Goal: Transaction & Acquisition: Purchase product/service

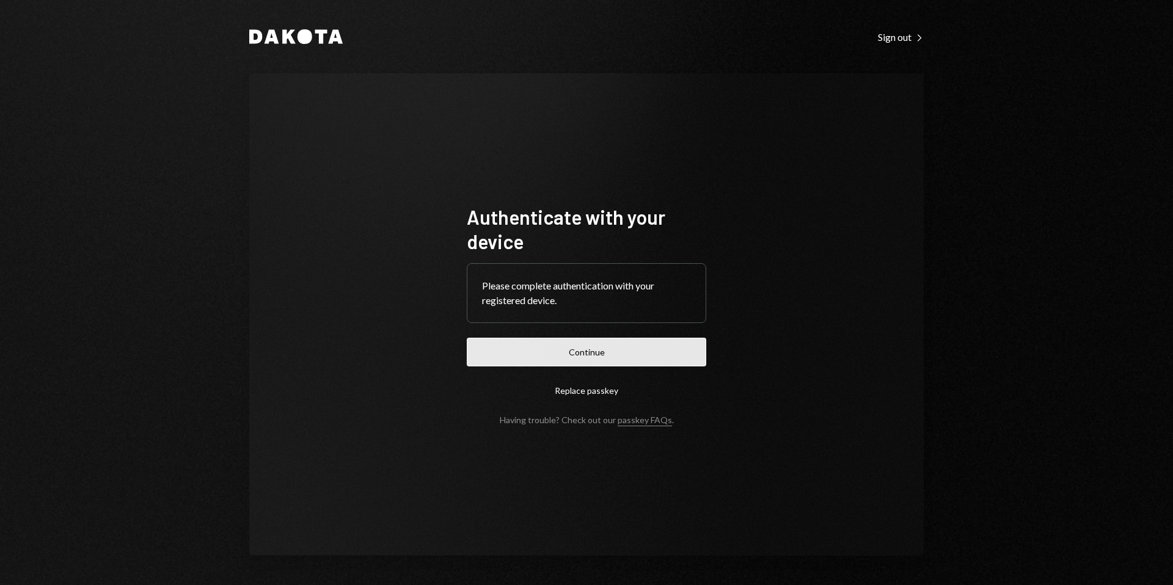
click at [578, 350] on button "Continue" at bounding box center [587, 352] width 240 height 29
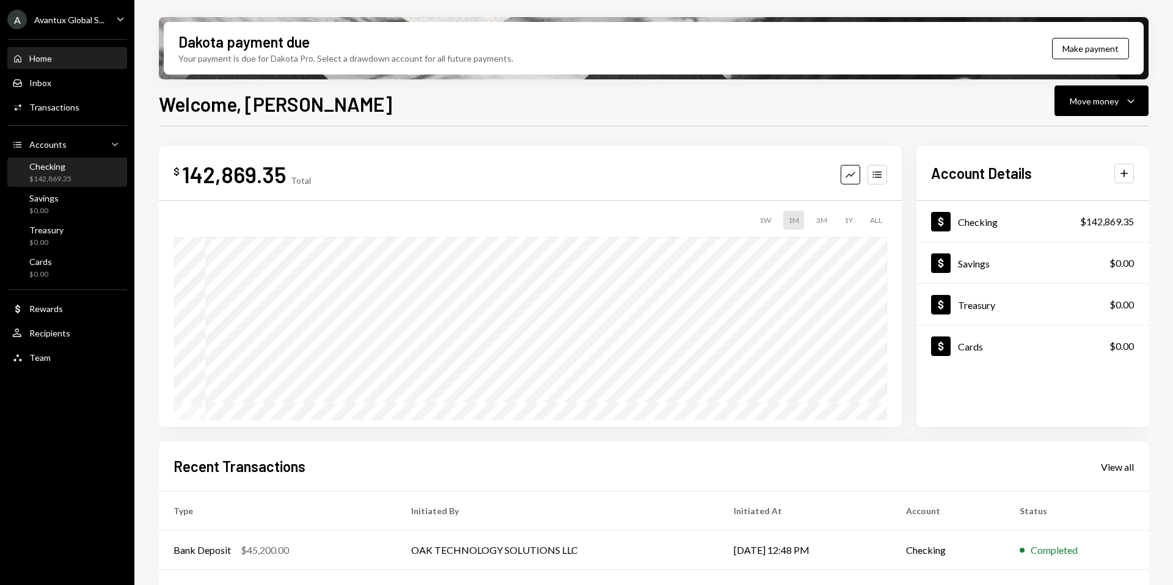
click at [36, 178] on div "$142,869.35" at bounding box center [50, 179] width 42 height 10
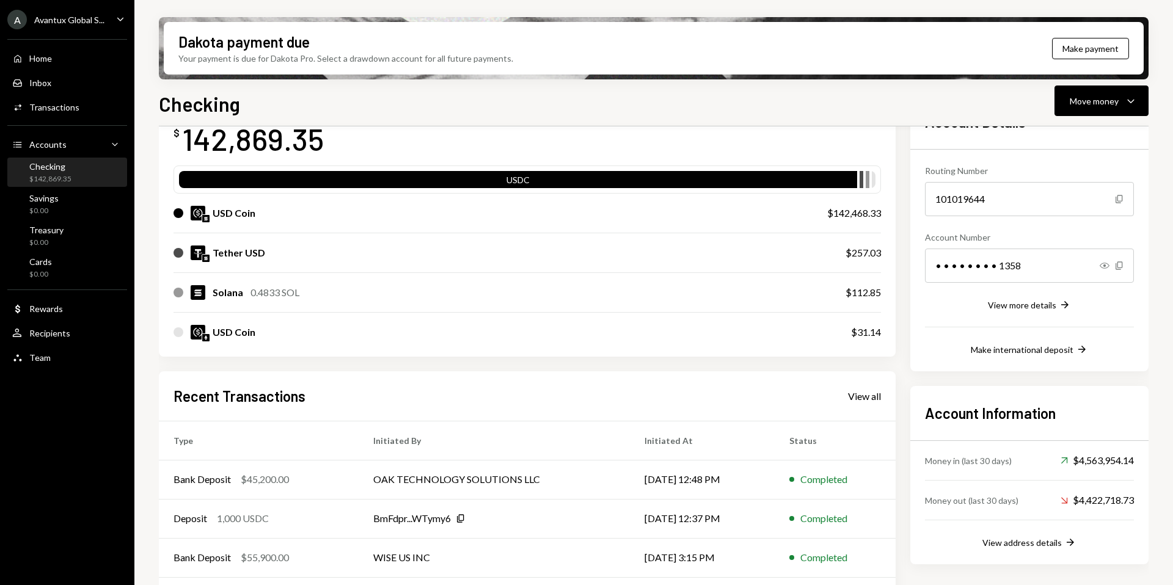
scroll to position [92, 0]
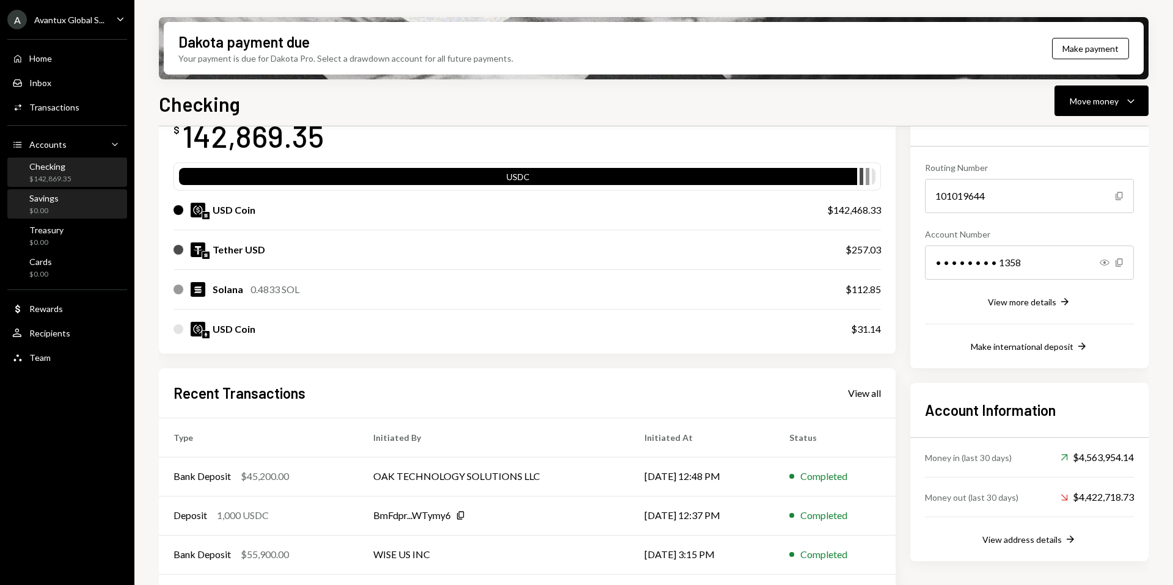
click at [58, 202] on div "Savings $0.00" at bounding box center [67, 204] width 110 height 23
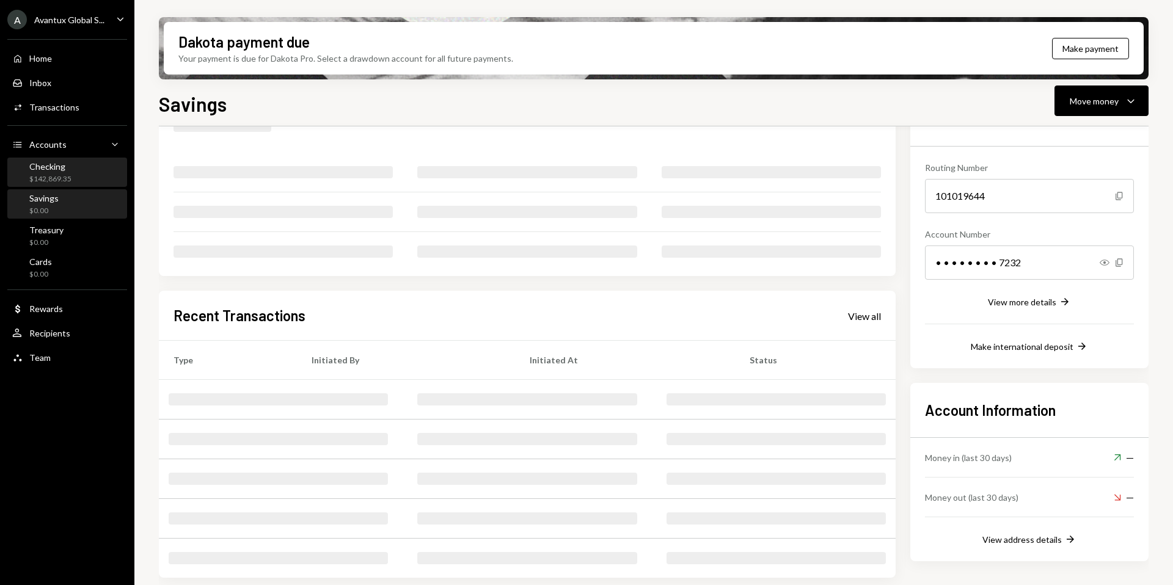
click at [58, 182] on div "$142,869.35" at bounding box center [50, 179] width 42 height 10
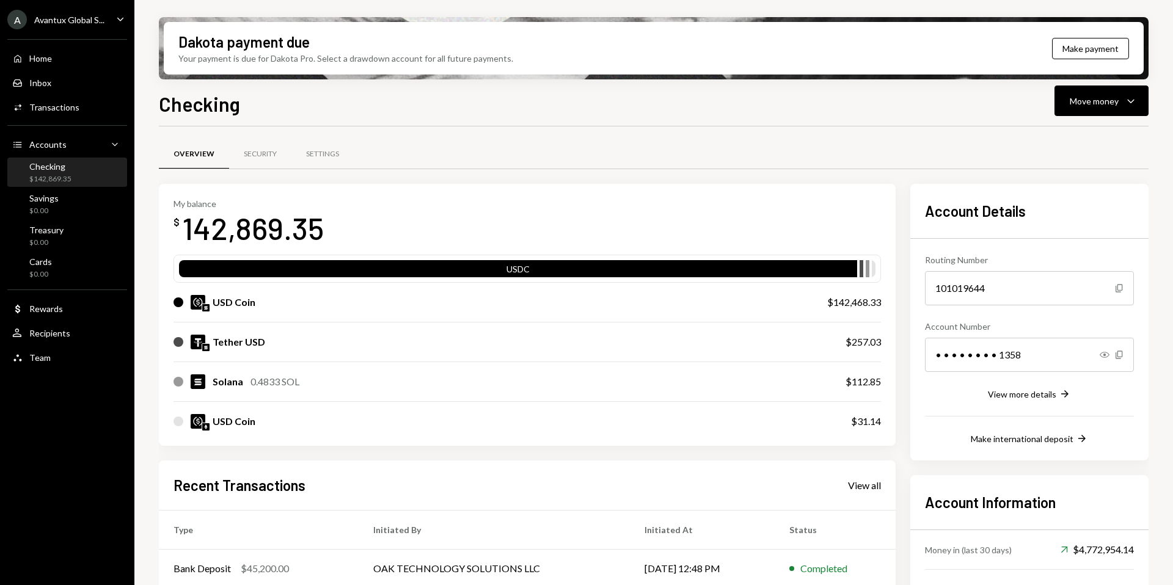
click at [128, 192] on div "Home Home Inbox Inbox Activities Transactions Accounts Accounts Caret Down Chec…" at bounding box center [67, 201] width 134 height 339
click at [49, 214] on div "$0.00" at bounding box center [43, 211] width 29 height 10
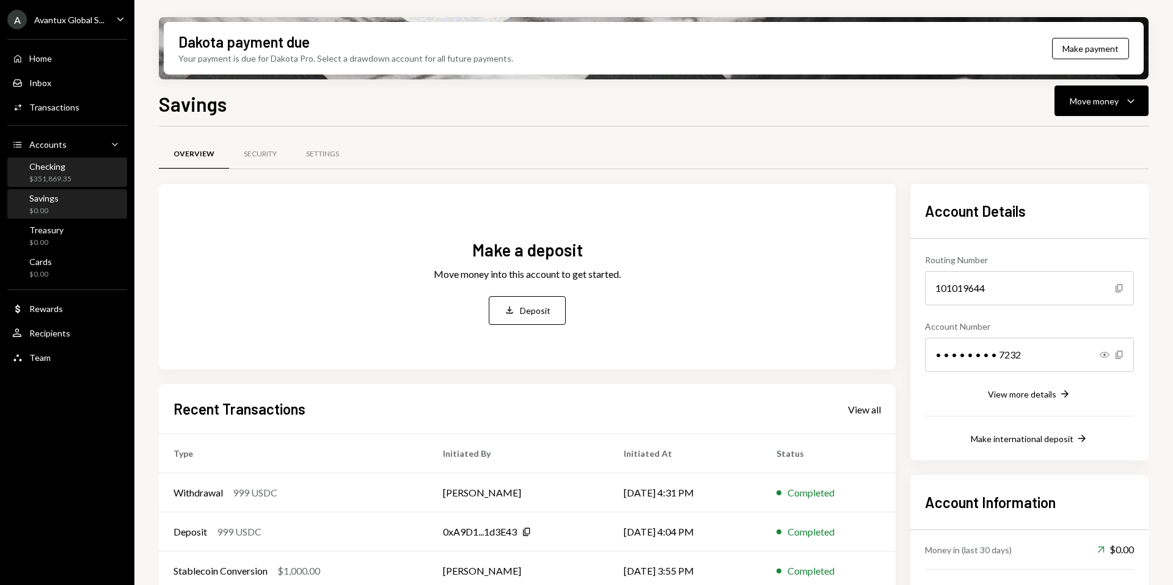
click at [59, 159] on div "Checking $351,869.35" at bounding box center [67, 173] width 110 height 28
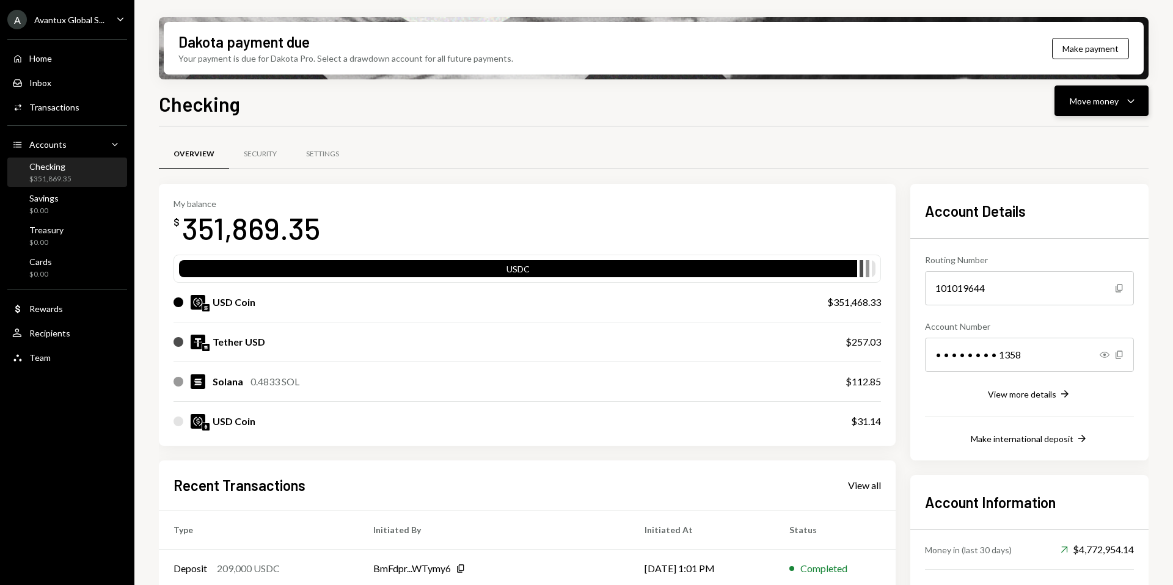
click at [1113, 115] on button "Move money Caret Down" at bounding box center [1102, 101] width 94 height 31
click at [1083, 139] on div "Send" at bounding box center [1091, 137] width 89 height 13
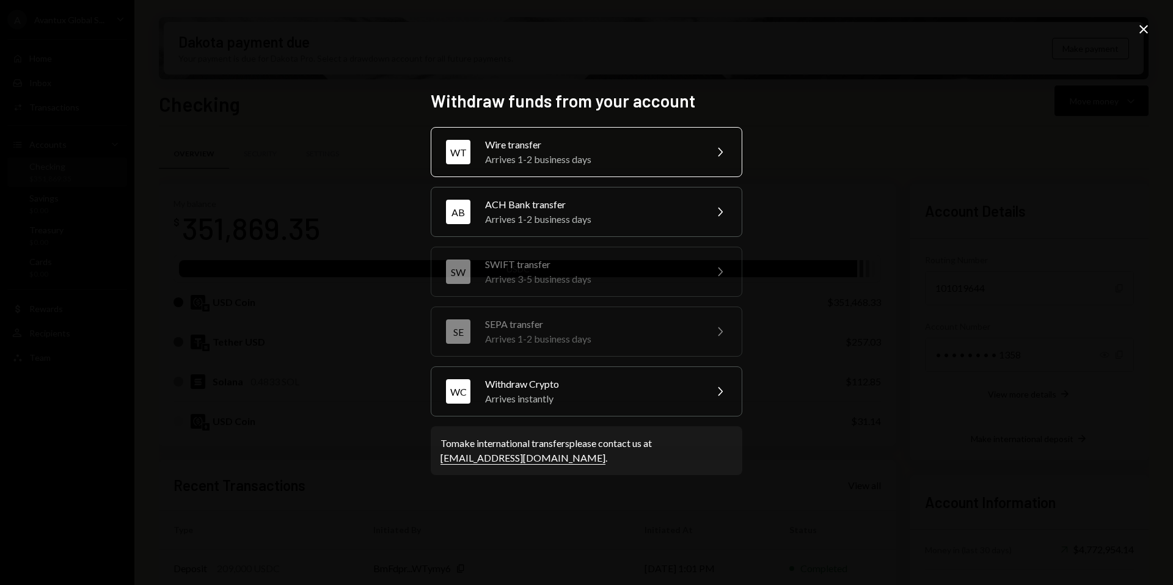
click at [604, 151] on div "Wire transfer" at bounding box center [591, 144] width 213 height 15
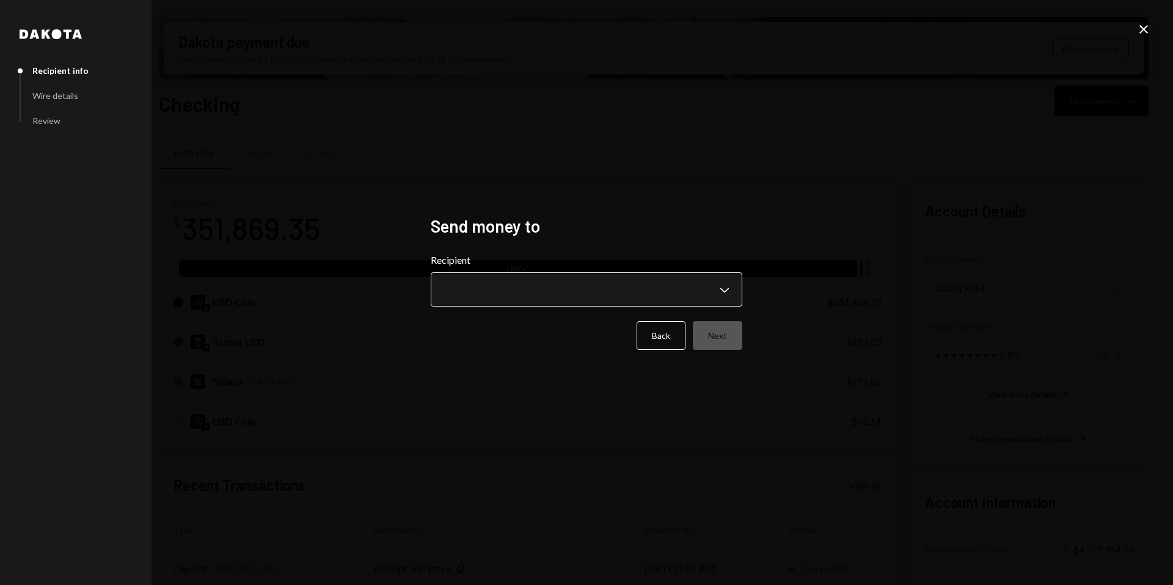
click at [555, 293] on body "A Avantux Global S... Caret Down Home Home Inbox Inbox Activities Transactions …" at bounding box center [586, 292] width 1173 height 585
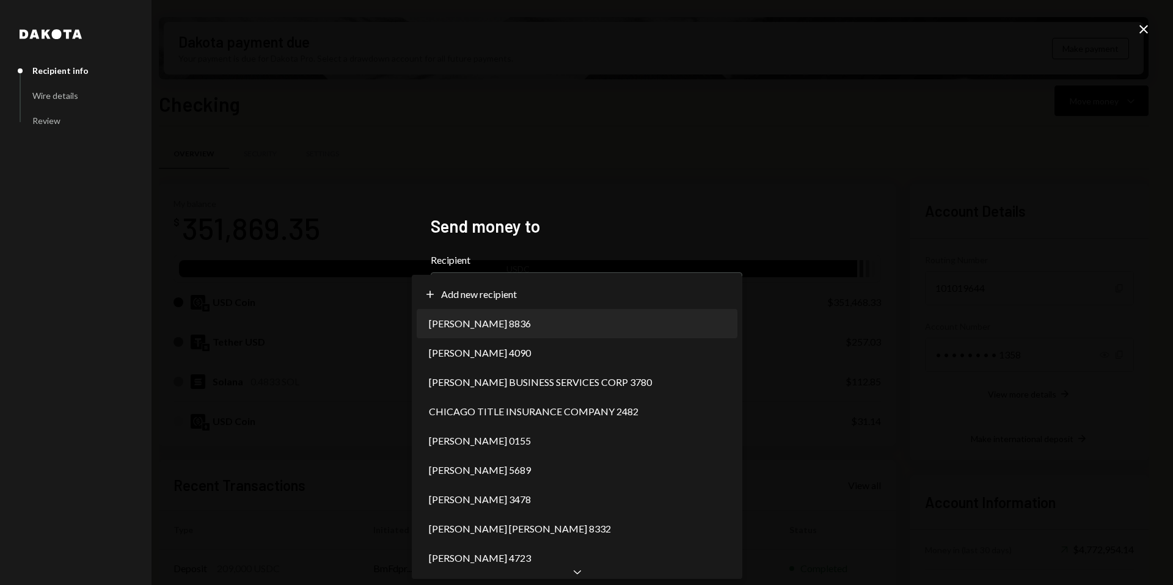
select select "**********"
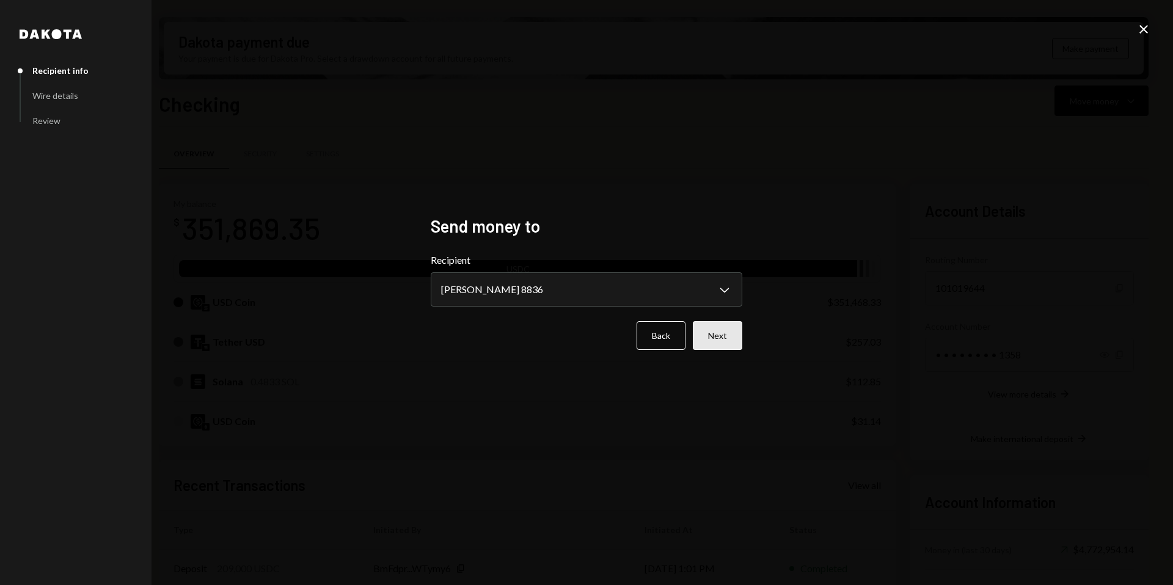
click at [729, 349] on button "Next" at bounding box center [717, 335] width 49 height 29
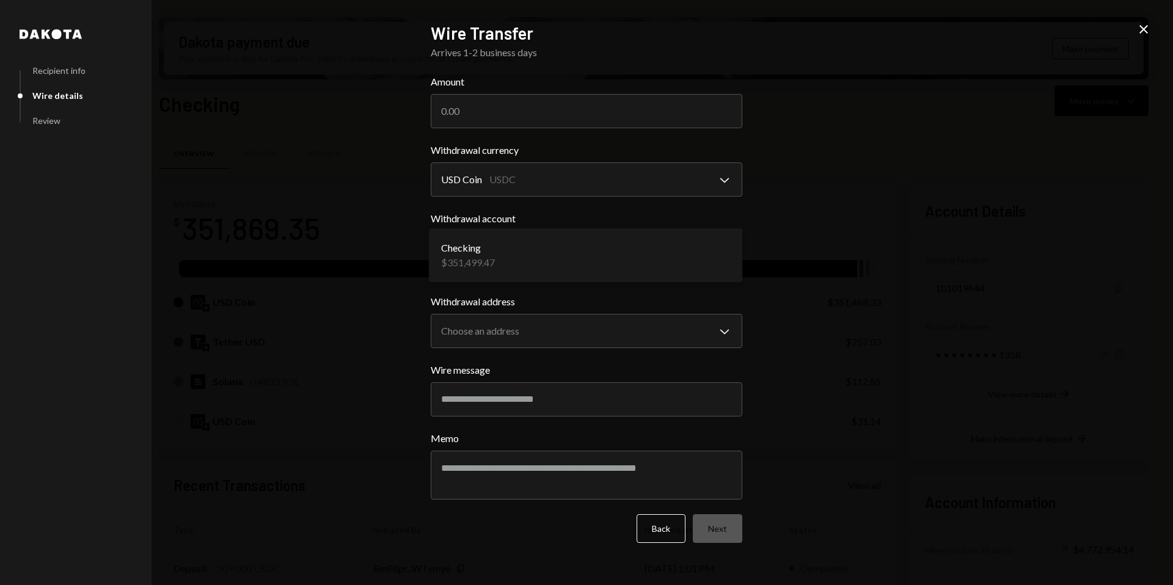
click at [738, 254] on body "A Avantux Global S... Caret Down Home Home Inbox Inbox Activities Transactions …" at bounding box center [586, 292] width 1173 height 585
click at [718, 337] on body "A Avantux Global S... Caret Down Home Home Inbox Inbox Activities Transactions …" at bounding box center [586, 292] width 1173 height 585
click at [888, 293] on div "**********" at bounding box center [586, 292] width 1173 height 585
click at [1144, 27] on icon "Close" at bounding box center [1144, 29] width 15 height 15
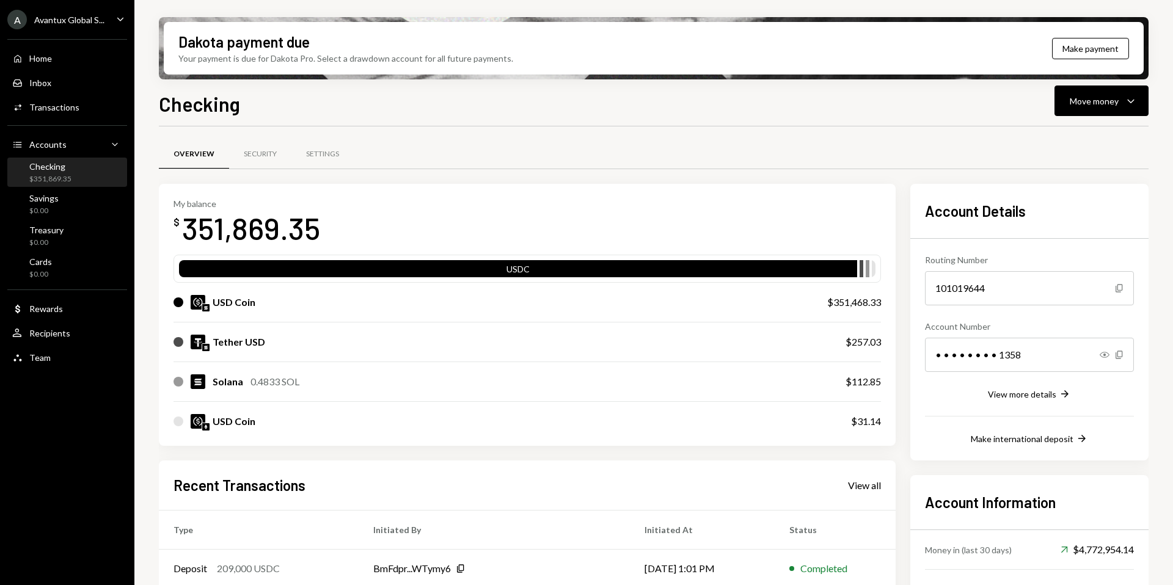
click at [65, 169] on div "Checking" at bounding box center [50, 166] width 42 height 10
click at [1087, 102] on div "Move money" at bounding box center [1094, 101] width 49 height 13
click at [1055, 137] on div "Send" at bounding box center [1091, 137] width 89 height 13
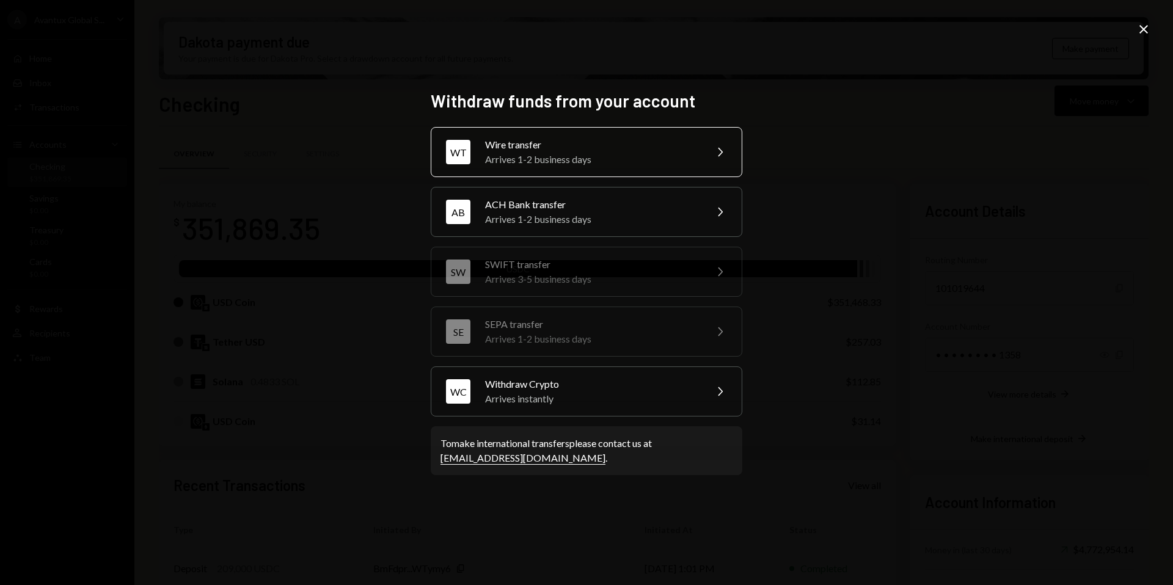
click at [559, 158] on div "Arrives 1-2 business days" at bounding box center [591, 159] width 213 height 15
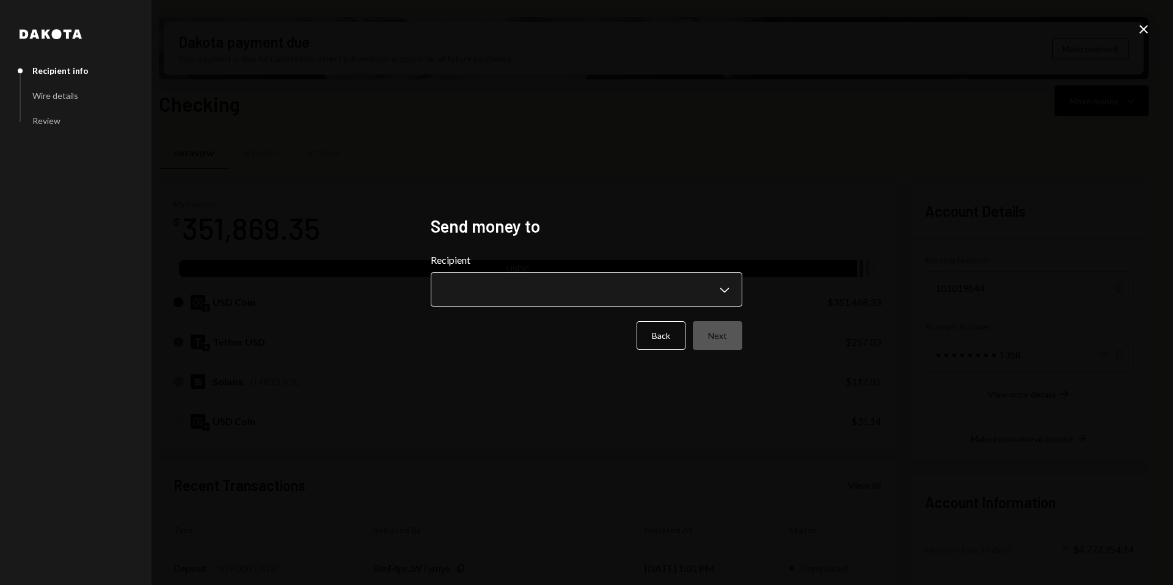
click at [729, 290] on body "A Avantux Global S... Caret Down Home Home Inbox Inbox Activities Transactions …" at bounding box center [586, 292] width 1173 height 585
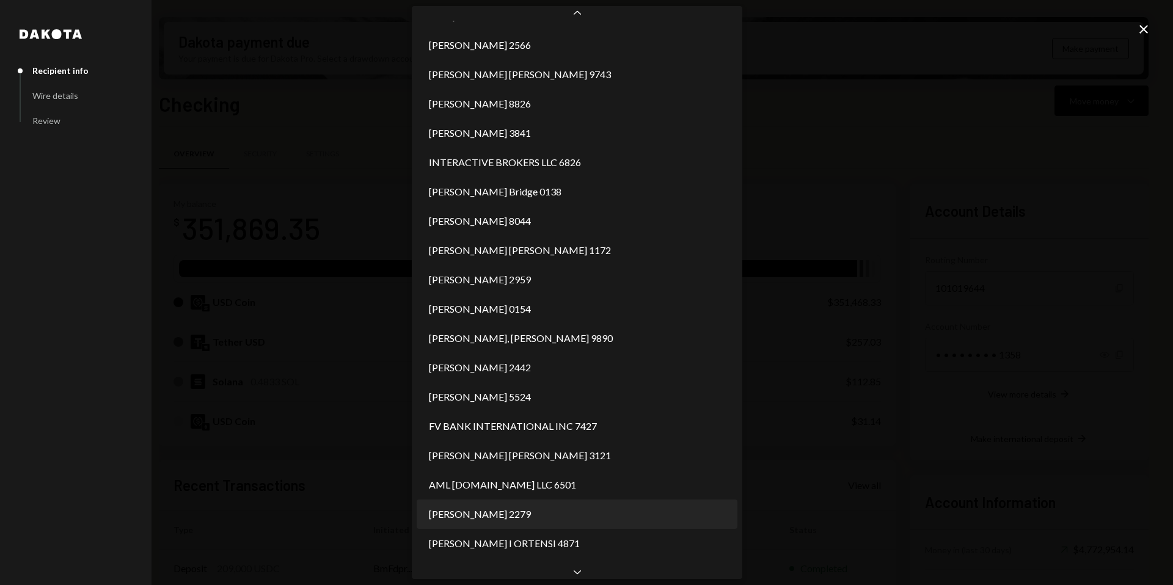
scroll to position [640, 0]
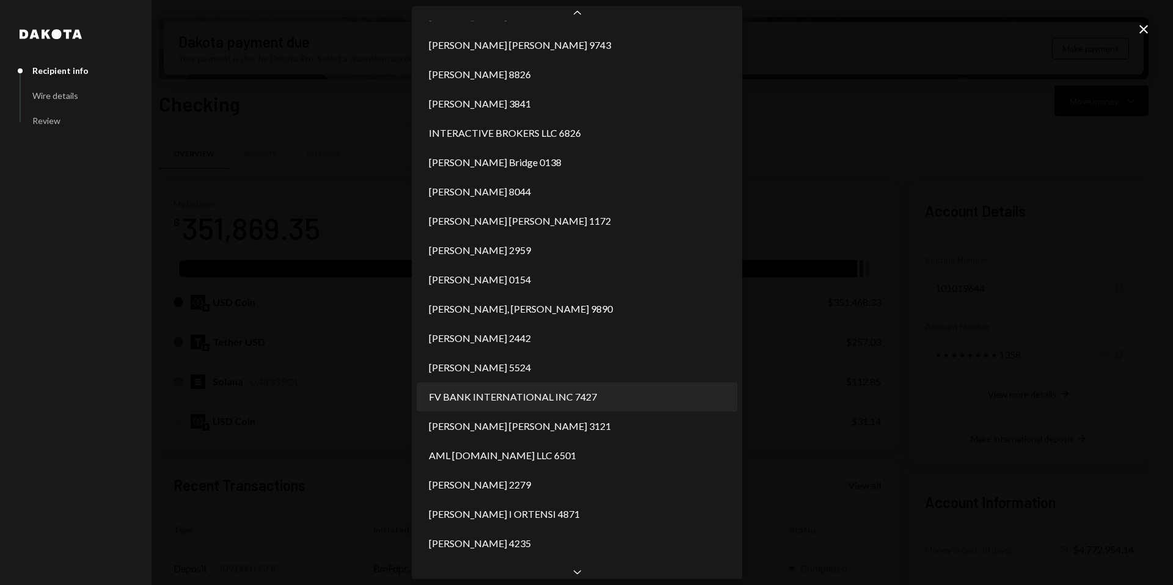
select select "**********"
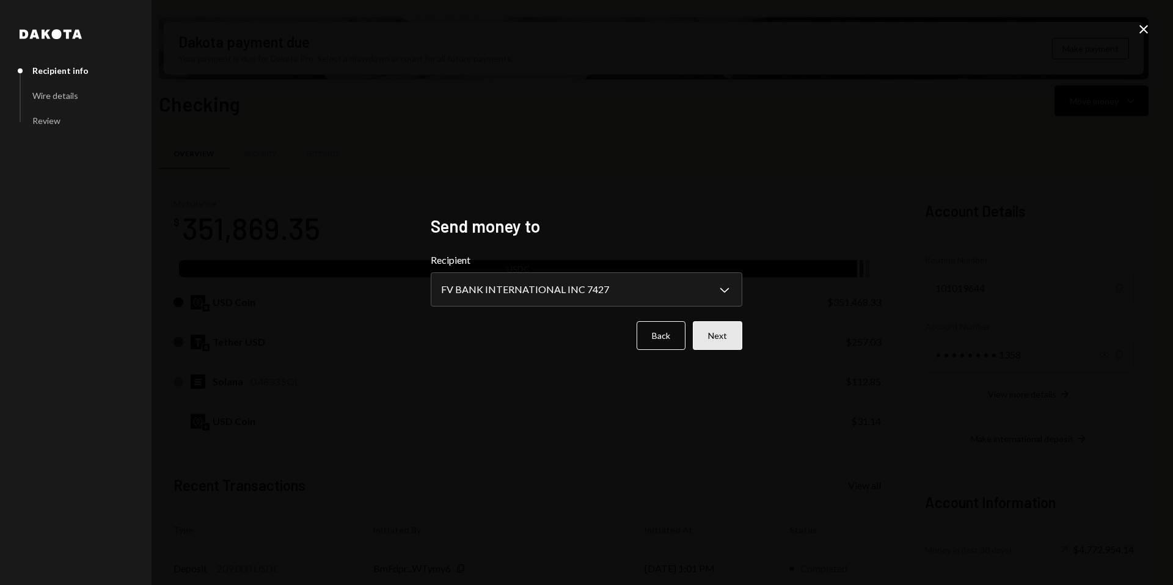
click at [724, 343] on button "Next" at bounding box center [717, 335] width 49 height 29
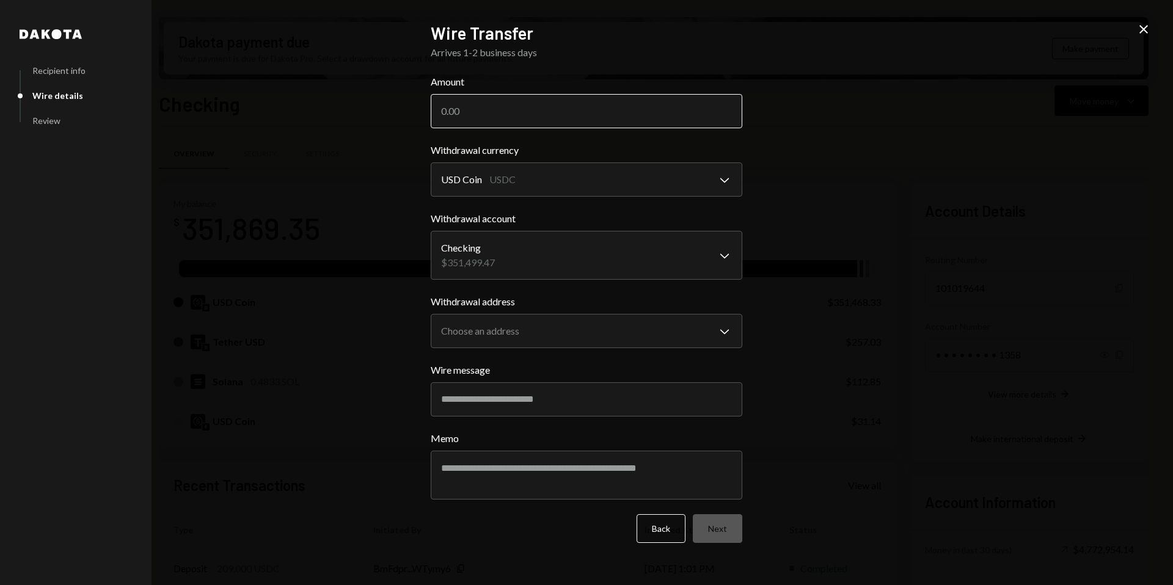
click at [470, 105] on input "Amount" at bounding box center [587, 111] width 312 height 34
type input "290600"
click at [864, 180] on div "**********" at bounding box center [586, 292] width 1173 height 585
click at [667, 176] on body "A Avantux Global S... Caret Down Home Home Inbox Inbox Activities Transactions …" at bounding box center [586, 292] width 1173 height 585
click at [625, 271] on body "A Avantux Global S... Caret Down Home Home Inbox Inbox Activities Transactions …" at bounding box center [586, 292] width 1173 height 585
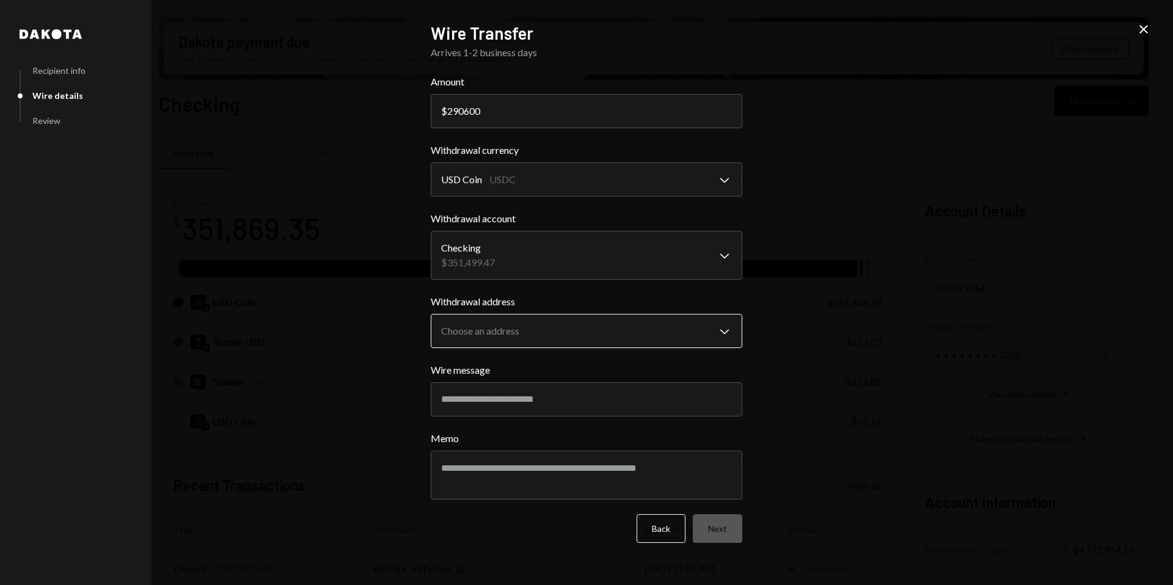
click at [642, 335] on body "A Avantux Global S... Caret Down Home Home Inbox Inbox Activities Transactions …" at bounding box center [586, 292] width 1173 height 585
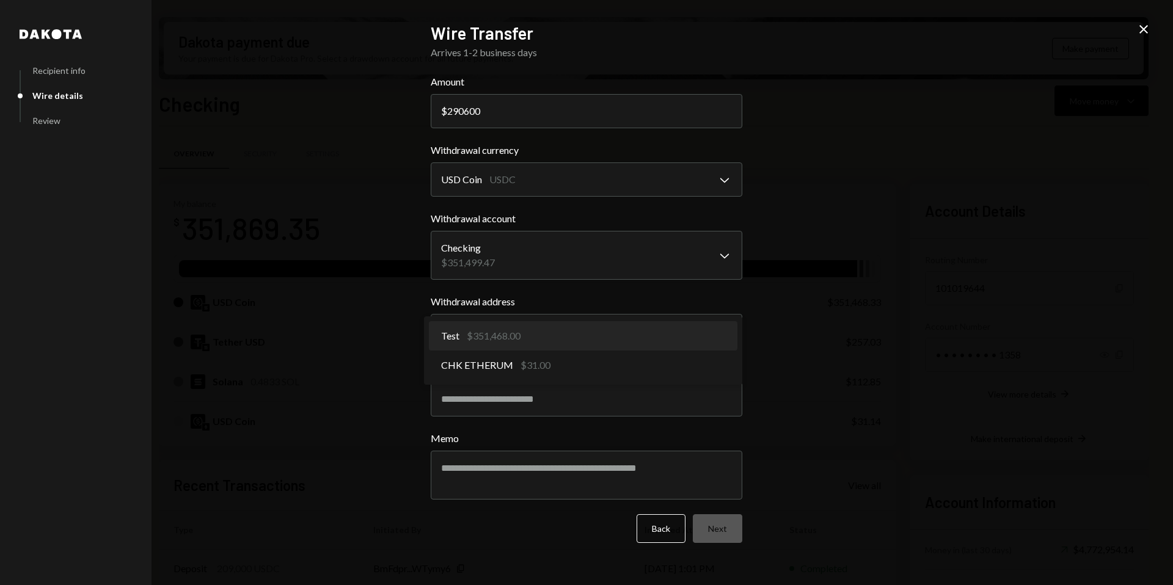
select select "**********"
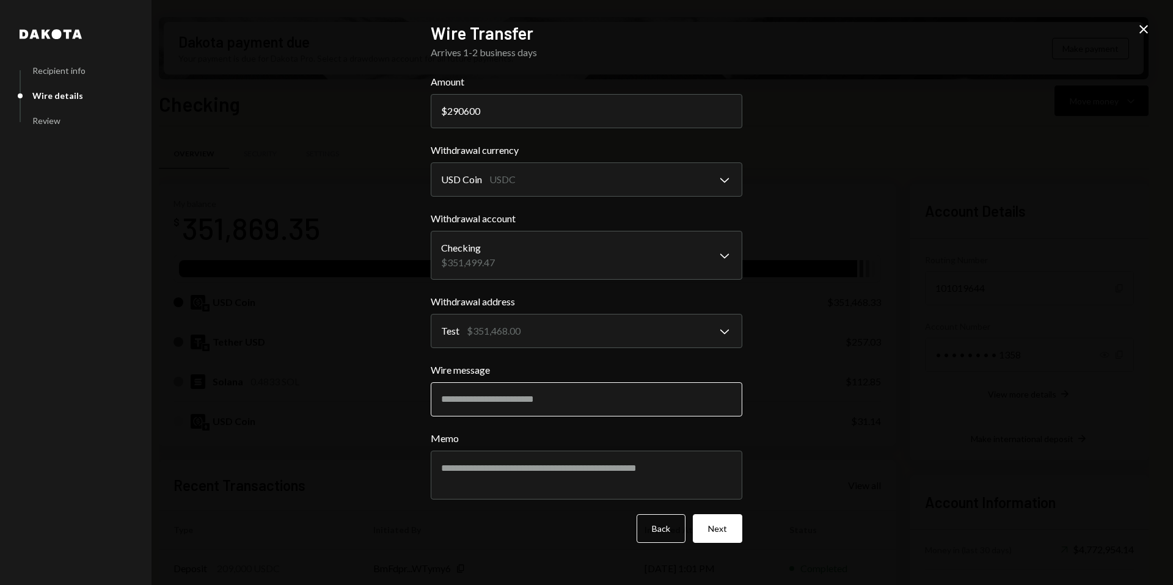
click at [532, 404] on input "Wire message" at bounding box center [587, 400] width 312 height 34
type input "**********"
click at [727, 524] on button "Next" at bounding box center [717, 529] width 49 height 29
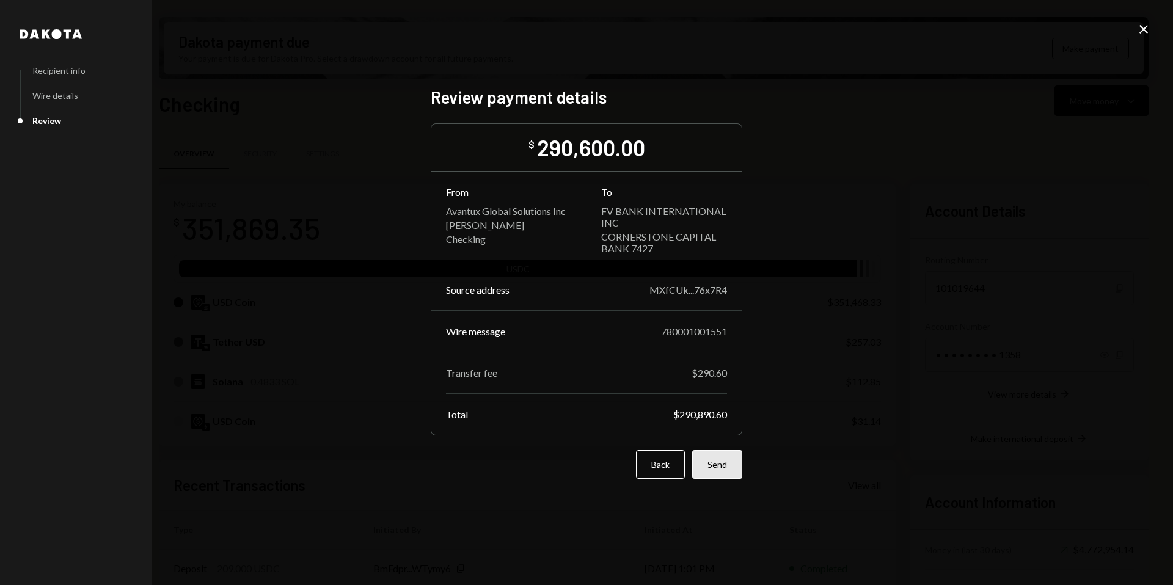
click at [726, 468] on button "Send" at bounding box center [717, 464] width 50 height 29
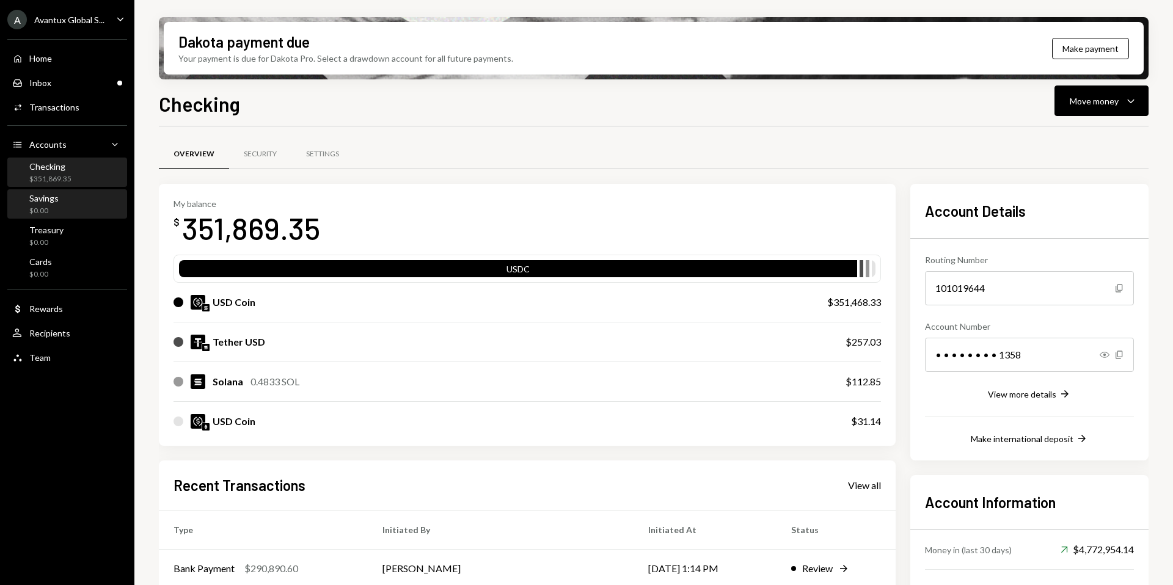
click at [46, 207] on div "$0.00" at bounding box center [43, 211] width 29 height 10
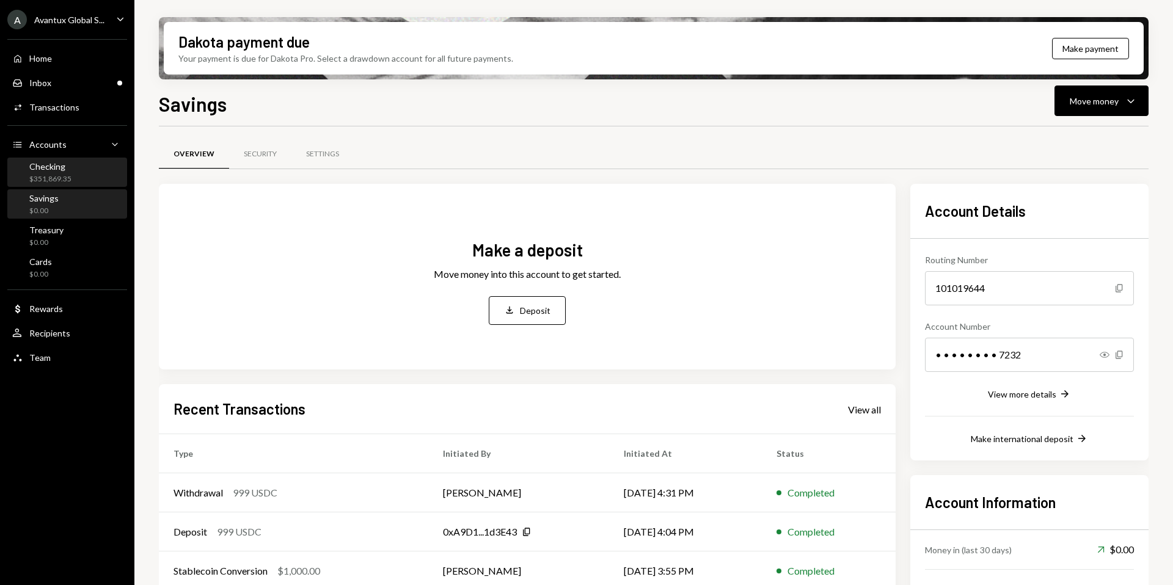
click at [57, 180] on div "$351,869.35" at bounding box center [50, 179] width 42 height 10
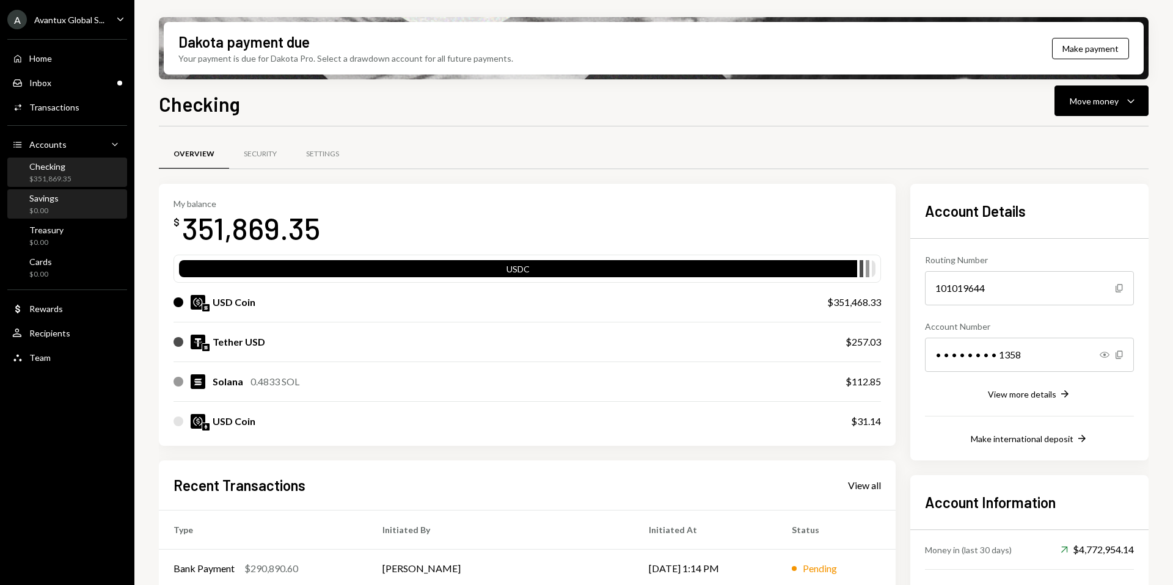
click at [55, 208] on div "$0.00" at bounding box center [43, 211] width 29 height 10
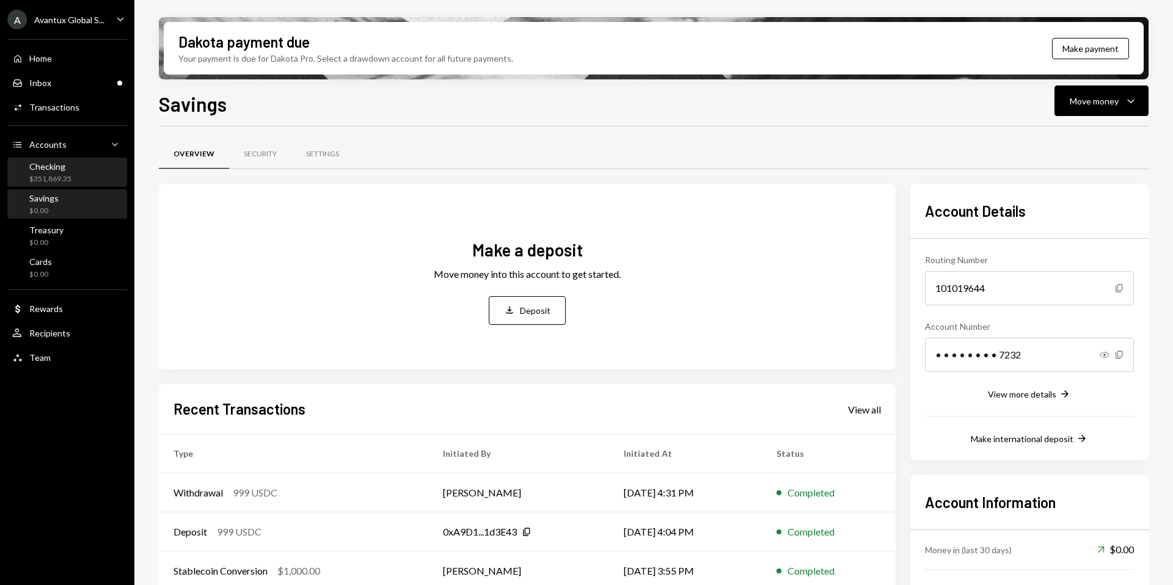
click at [55, 184] on div "Checking $351,869.35" at bounding box center [67, 173] width 110 height 28
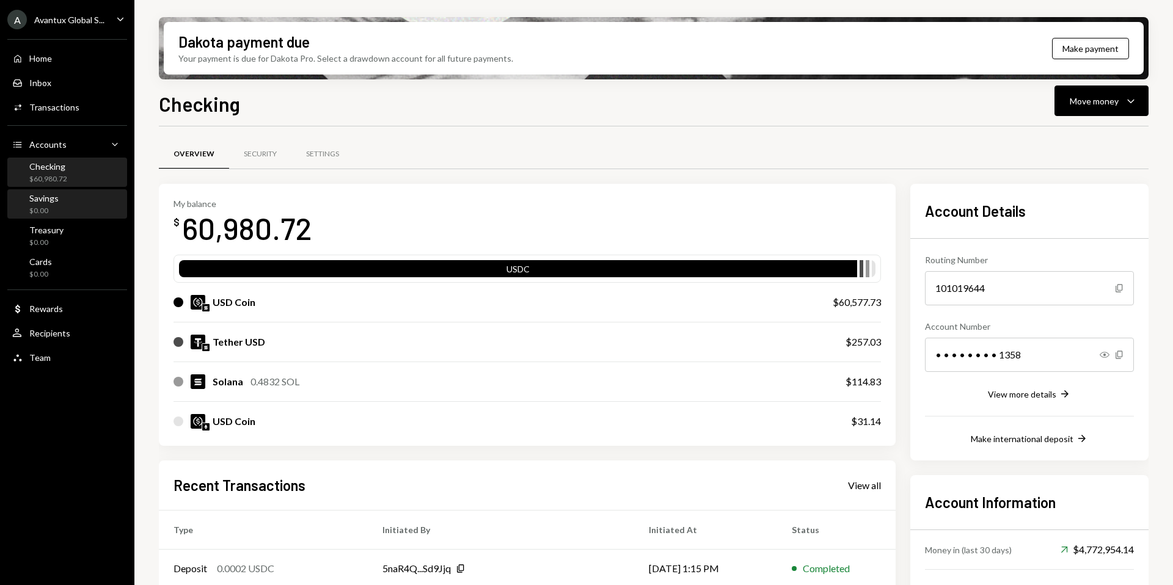
click at [91, 207] on div "Savings $0.00" at bounding box center [67, 204] width 110 height 23
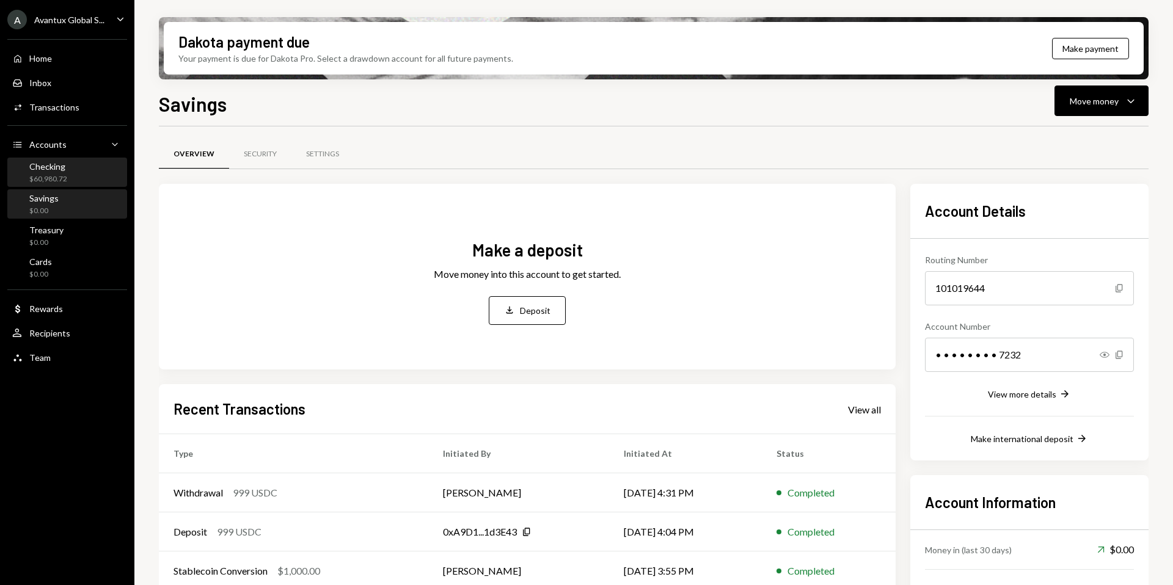
click at [69, 179] on div "Checking $60,980.72" at bounding box center [67, 172] width 110 height 23
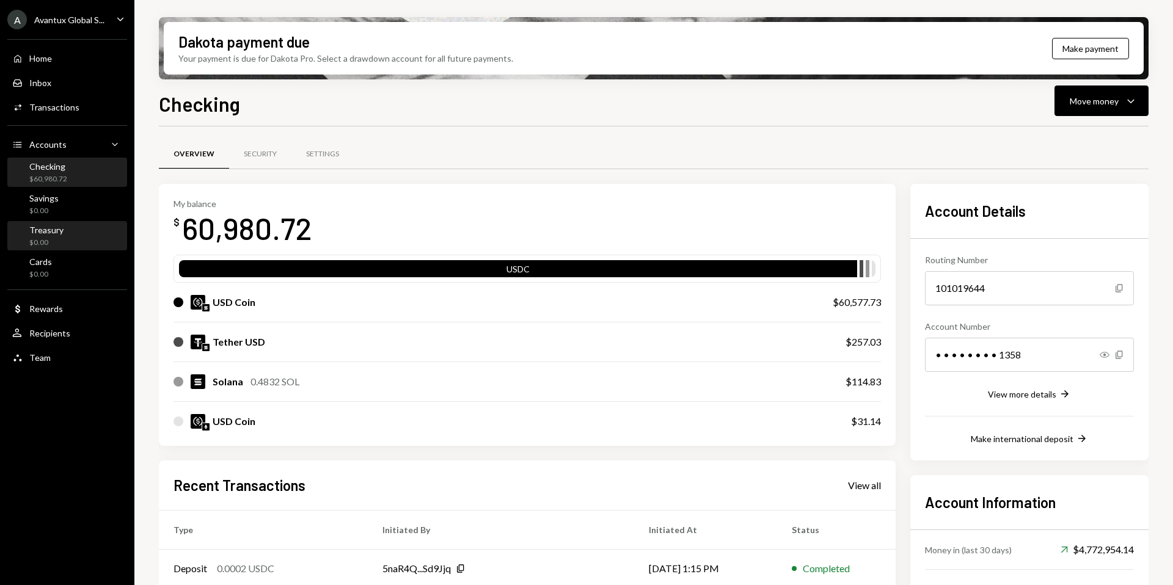
click at [69, 221] on link "Treasury $0.00" at bounding box center [67, 235] width 120 height 29
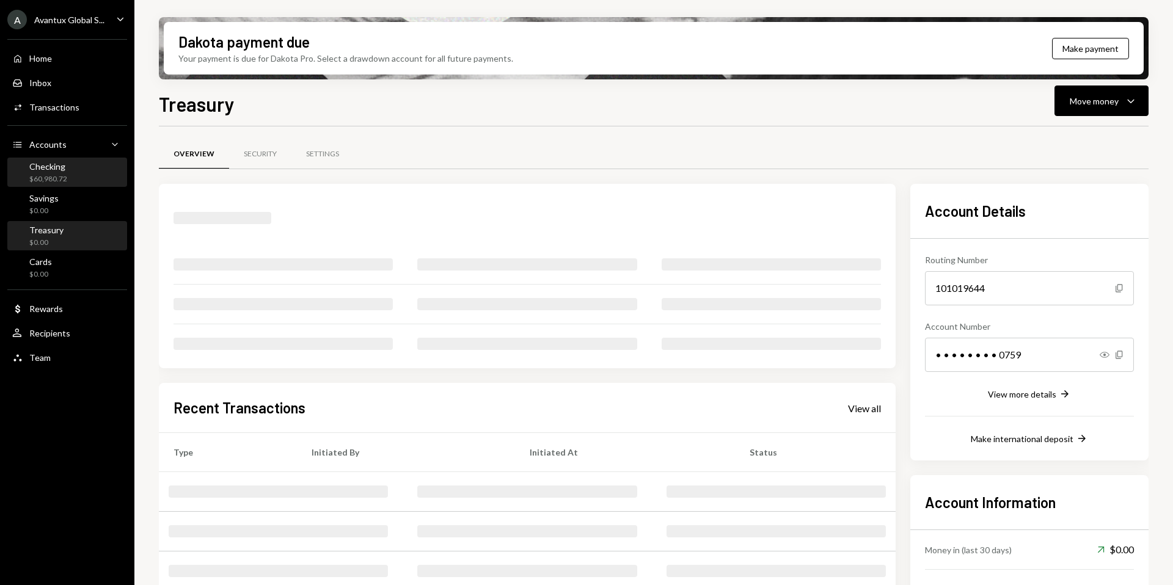
click at [76, 180] on div "Checking $60,980.72" at bounding box center [67, 172] width 110 height 23
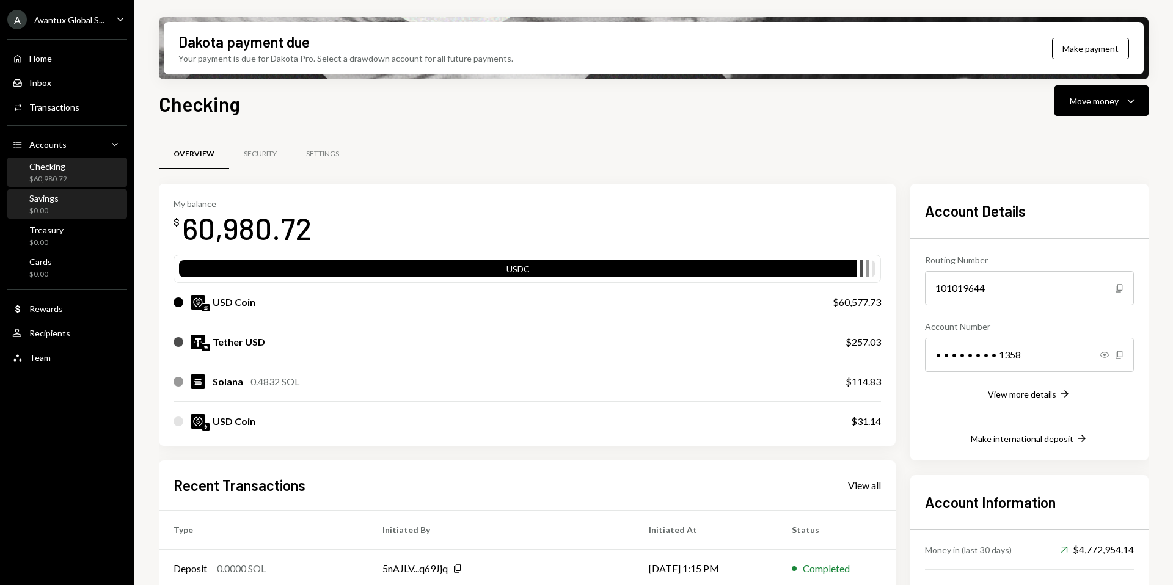
click at [64, 210] on div "Savings $0.00" at bounding box center [67, 204] width 110 height 23
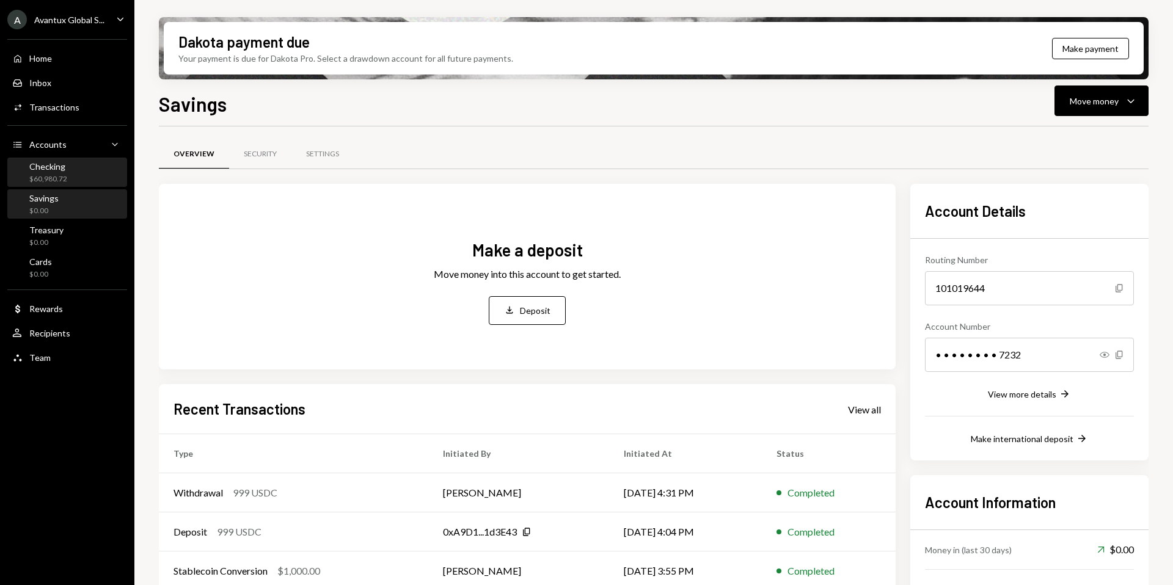
click at [64, 178] on div "$60,980.72" at bounding box center [48, 179] width 38 height 10
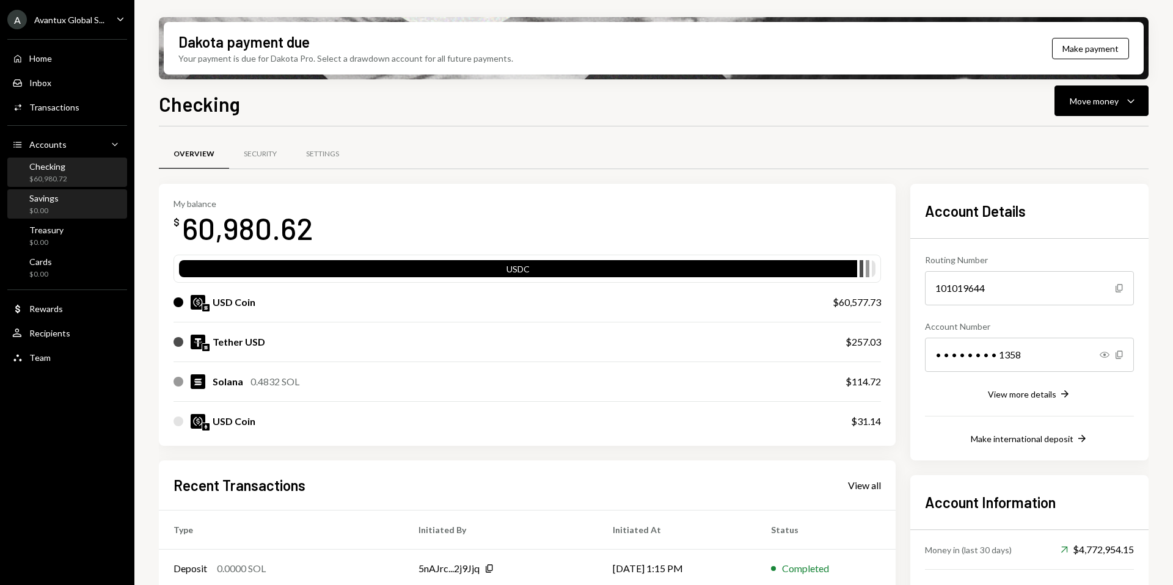
click at [62, 208] on div "Savings $0.00" at bounding box center [67, 204] width 110 height 23
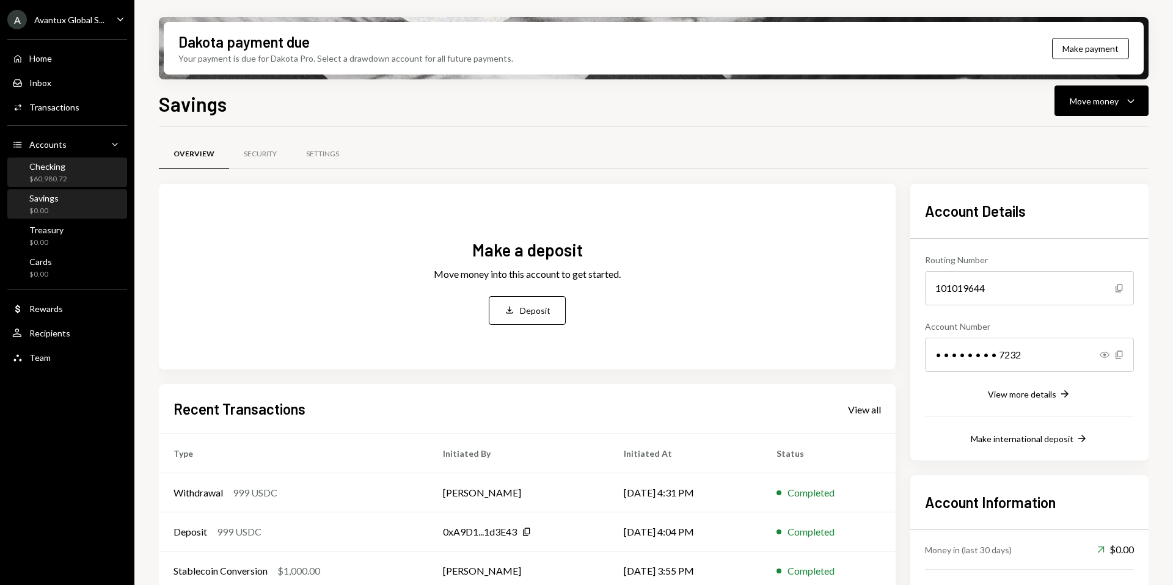
click at [62, 184] on div "$60,980.72" at bounding box center [48, 179] width 38 height 10
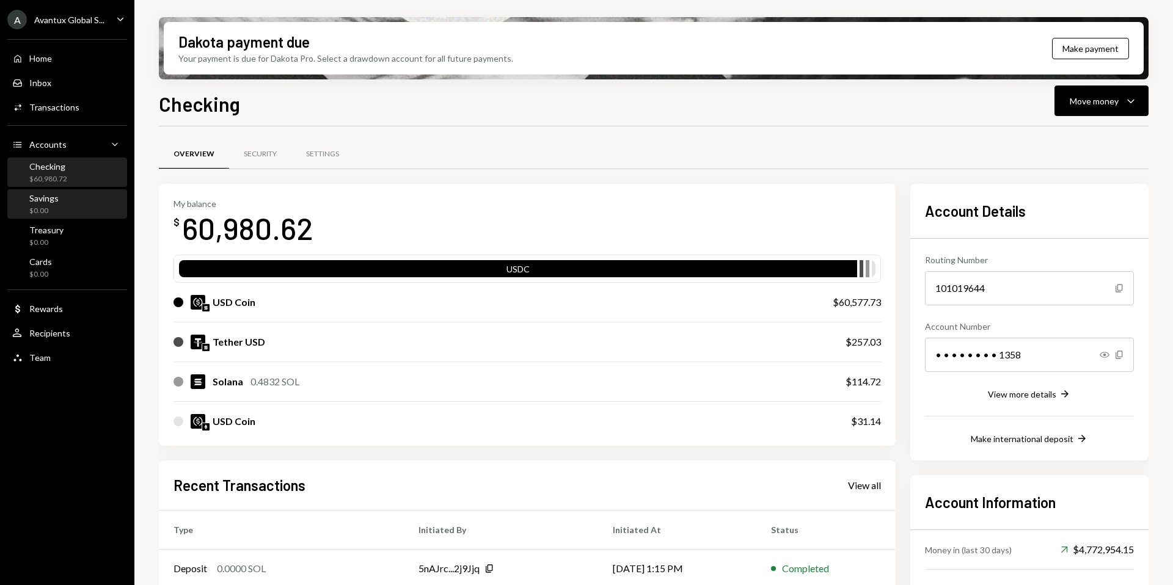
click at [61, 198] on div "Savings $0.00" at bounding box center [67, 204] width 110 height 23
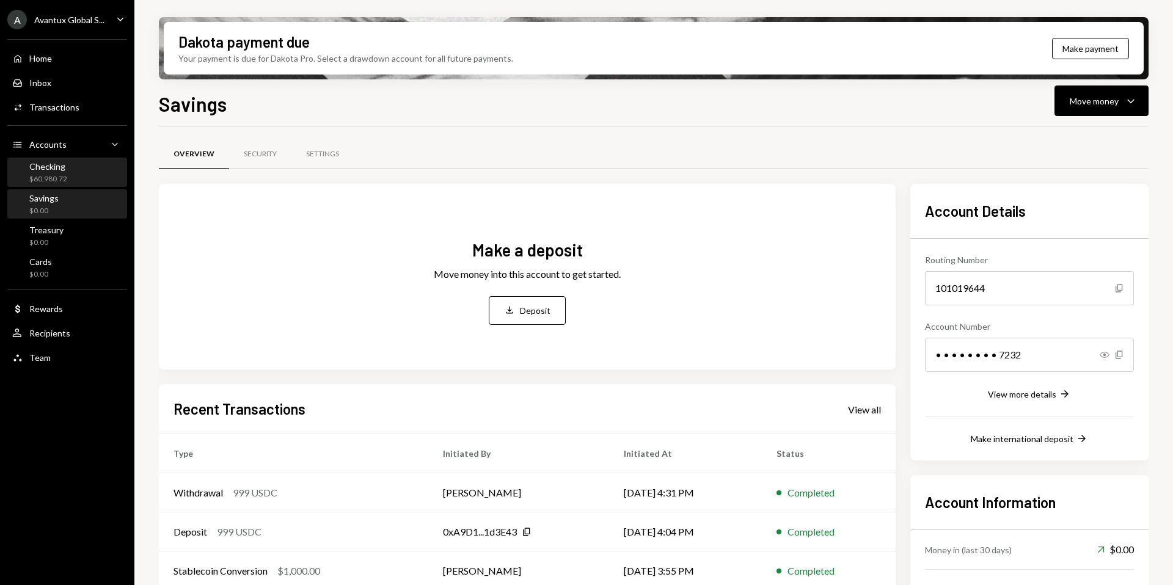
click at [61, 169] on div "Checking" at bounding box center [48, 166] width 38 height 10
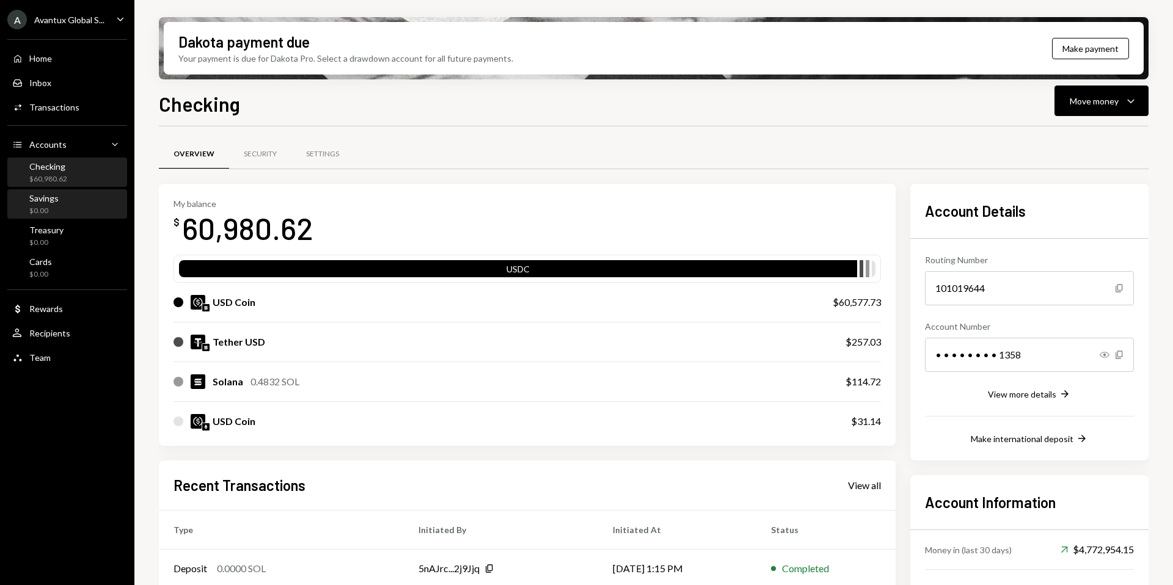
click at [65, 214] on div "Savings $0.00" at bounding box center [67, 204] width 110 height 23
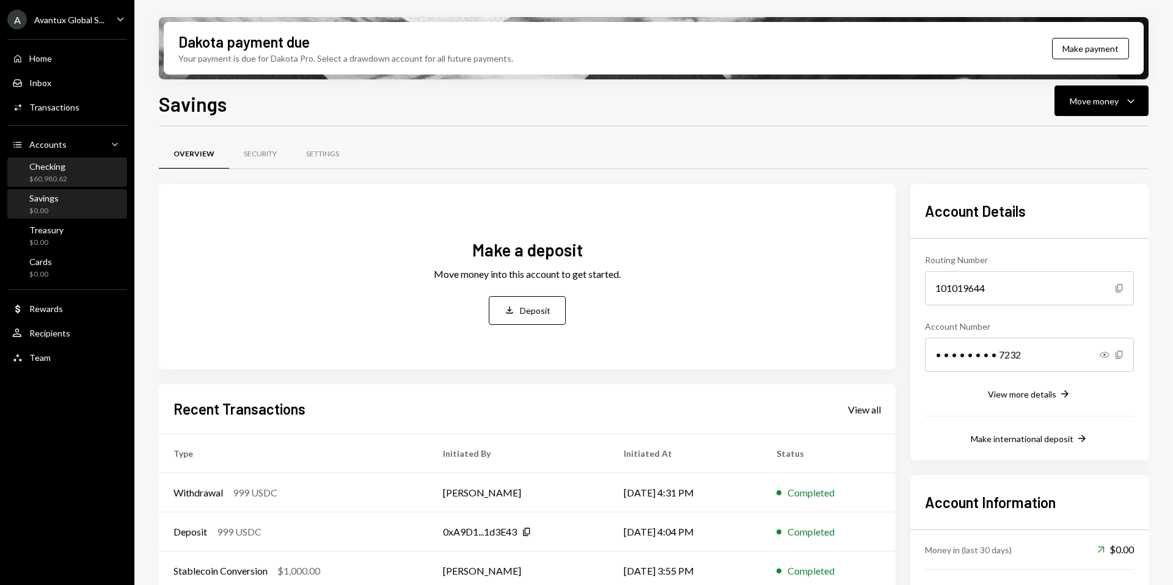
click at [65, 174] on div "$60,980.62" at bounding box center [48, 179] width 38 height 10
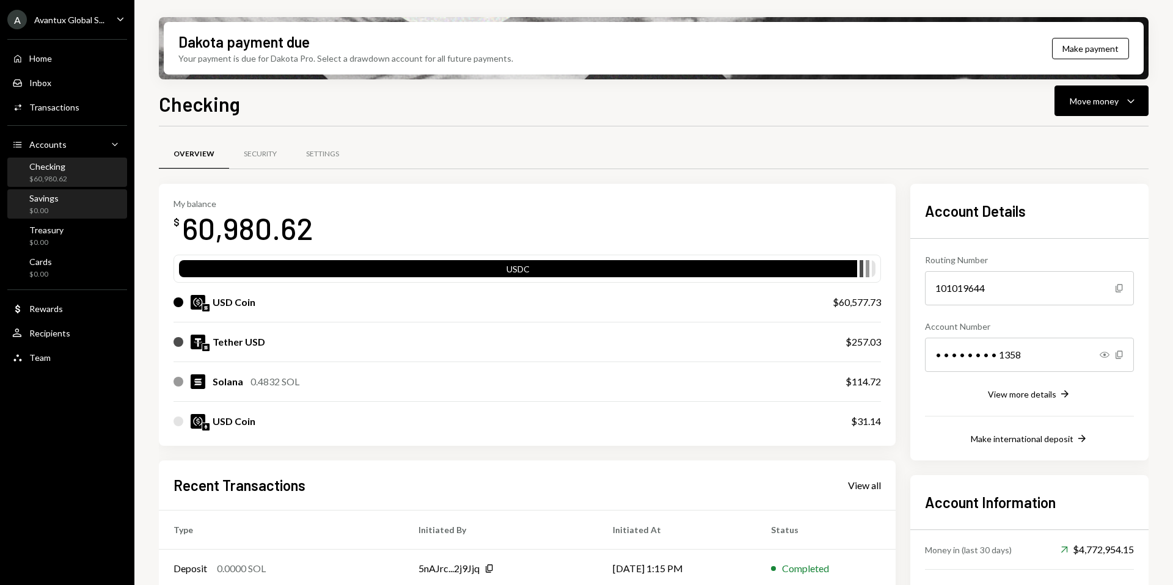
drag, startPoint x: 69, startPoint y: 222, endPoint x: 69, endPoint y: 206, distance: 15.9
click at [69, 222] on div "Treasury $0.00" at bounding box center [67, 236] width 110 height 28
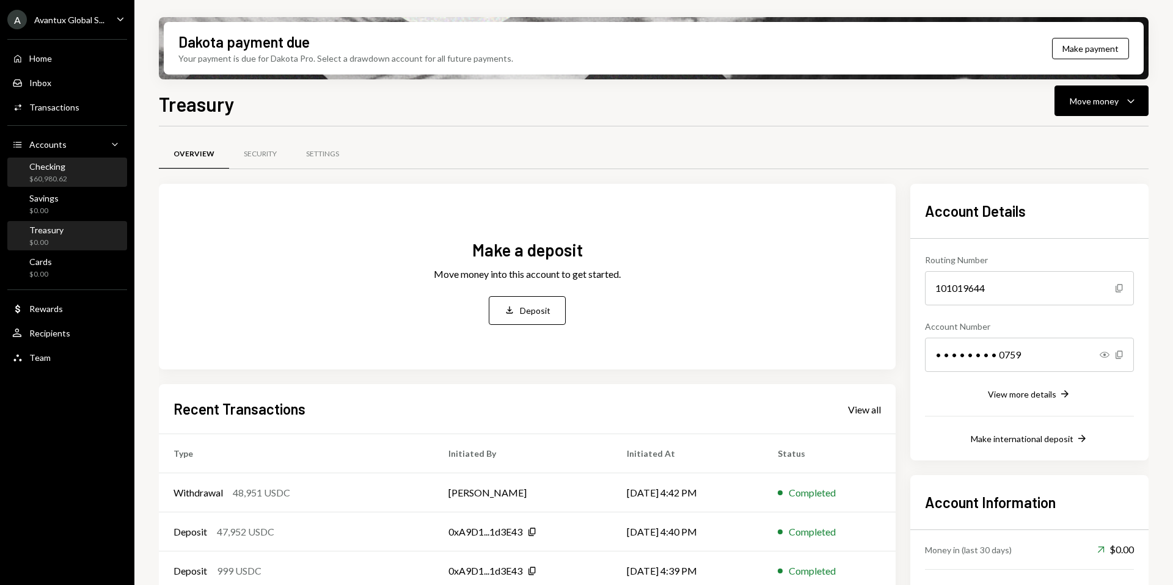
click at [69, 176] on div "Checking $60,980.62" at bounding box center [67, 172] width 110 height 23
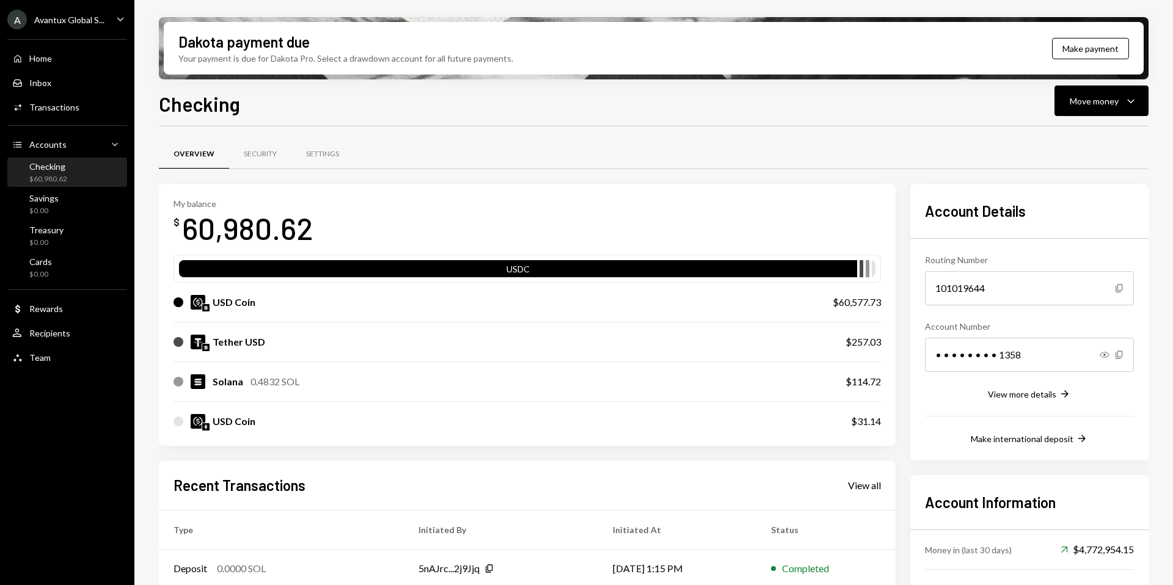
click at [53, 13] on div "A Avantux Global S..." at bounding box center [55, 20] width 97 height 20
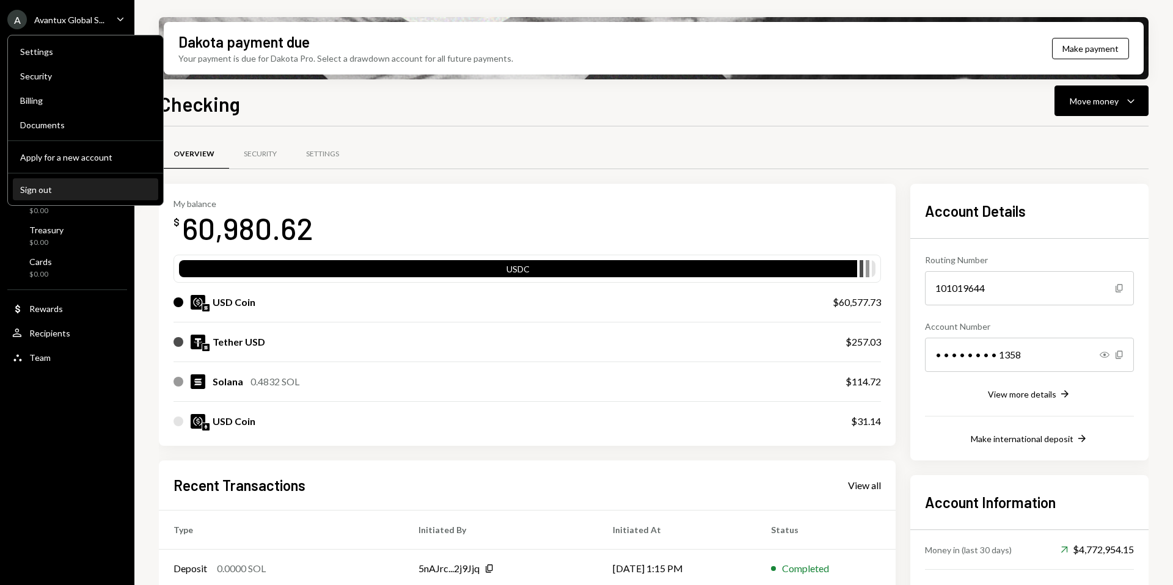
click at [53, 193] on div "Sign out" at bounding box center [85, 190] width 131 height 10
